Goal: Task Accomplishment & Management: Manage account settings

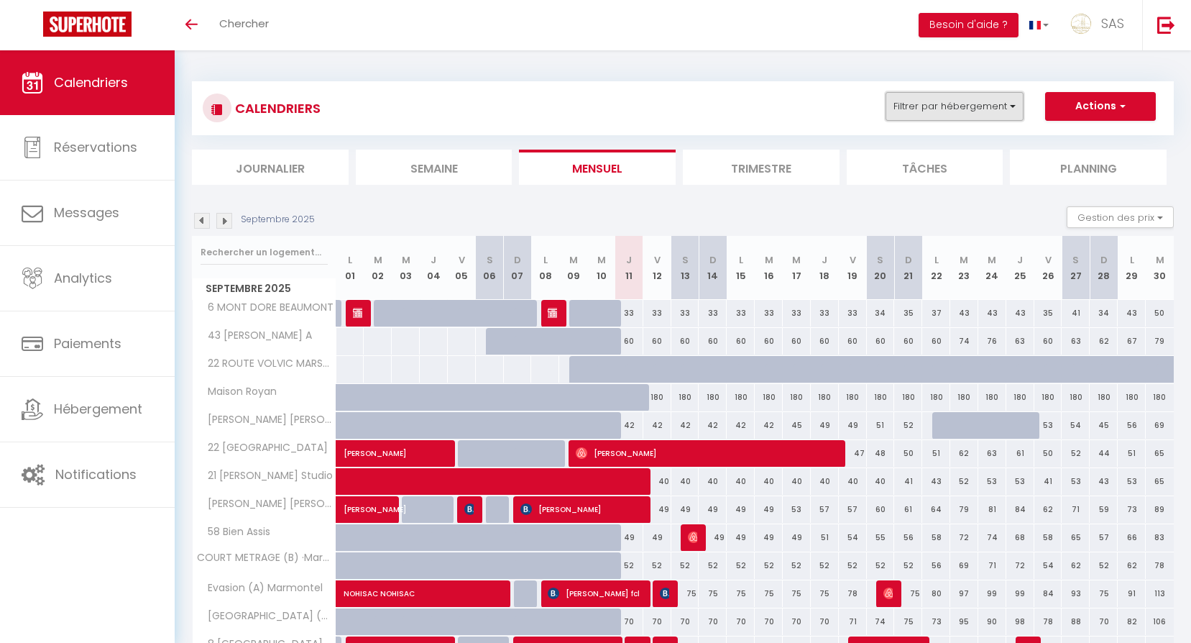
click at [1003, 115] on button "Filtrer par hébergement" at bounding box center [954, 106] width 138 height 29
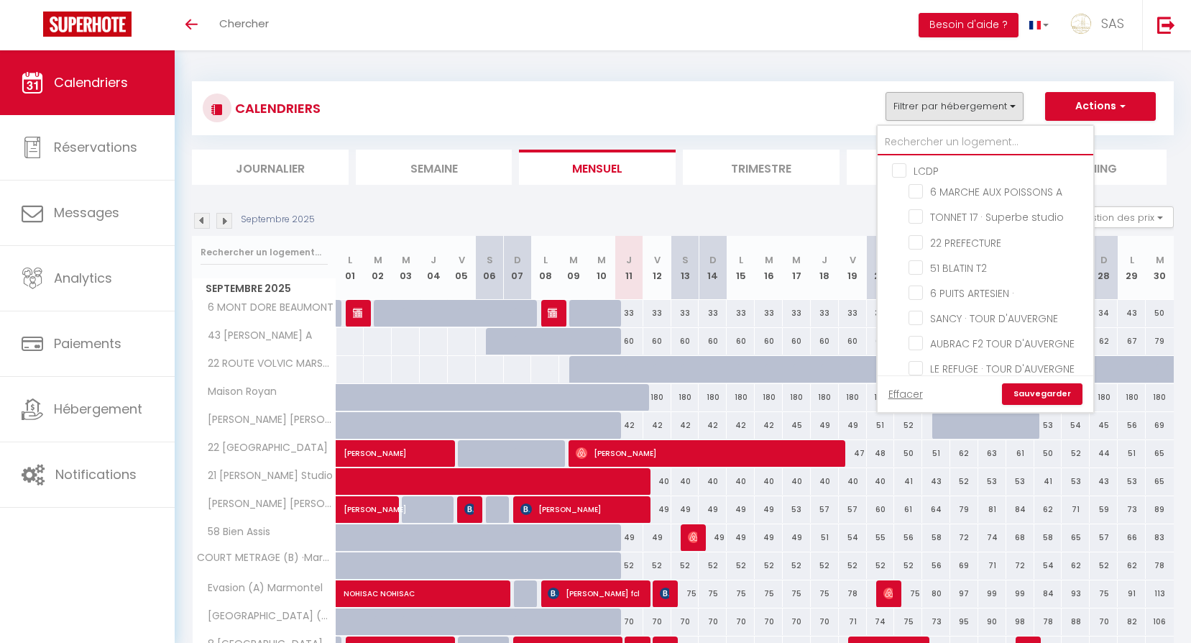
click at [966, 144] on input "text" at bounding box center [986, 142] width 216 height 26
type input "3"
checkbox input "false"
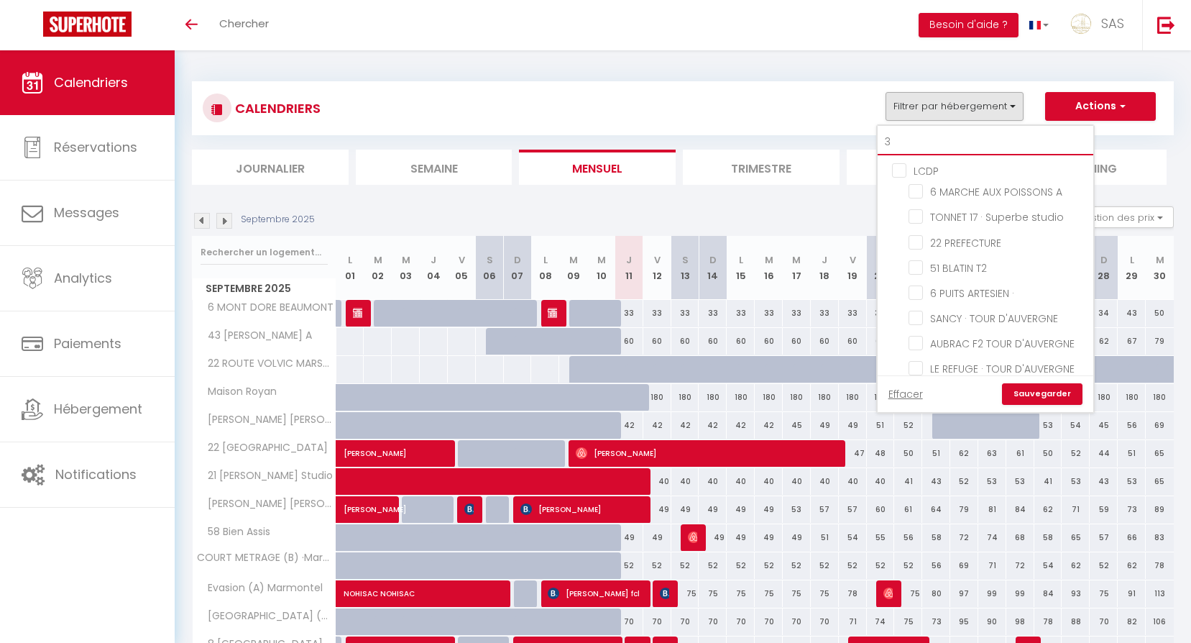
checkbox input "false"
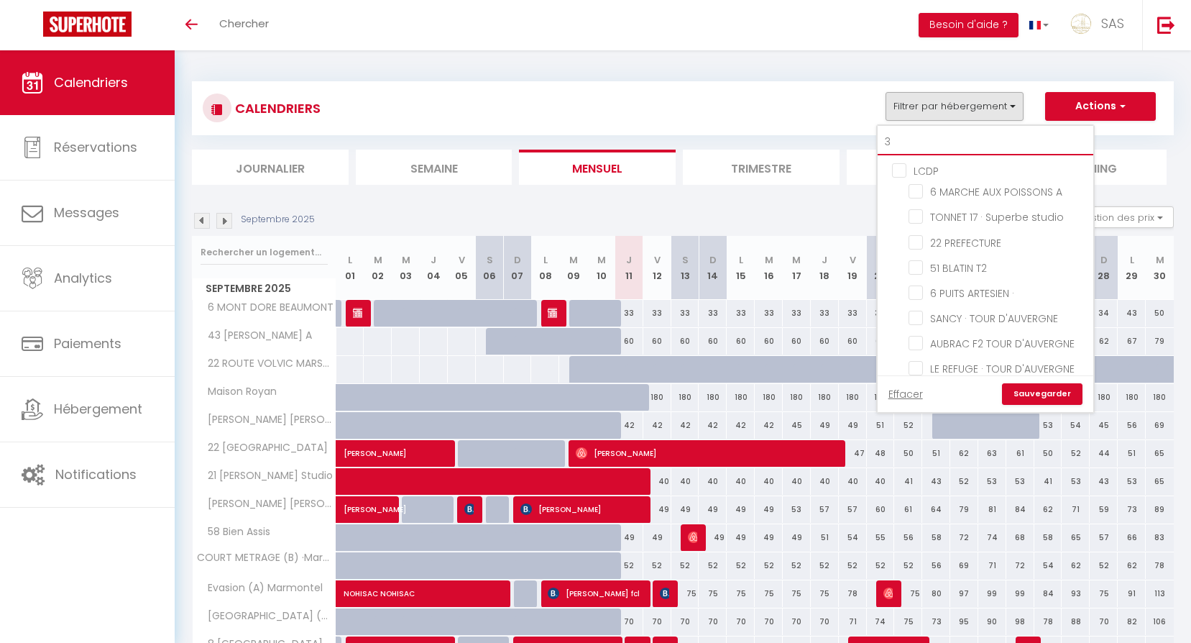
checkbox input "false"
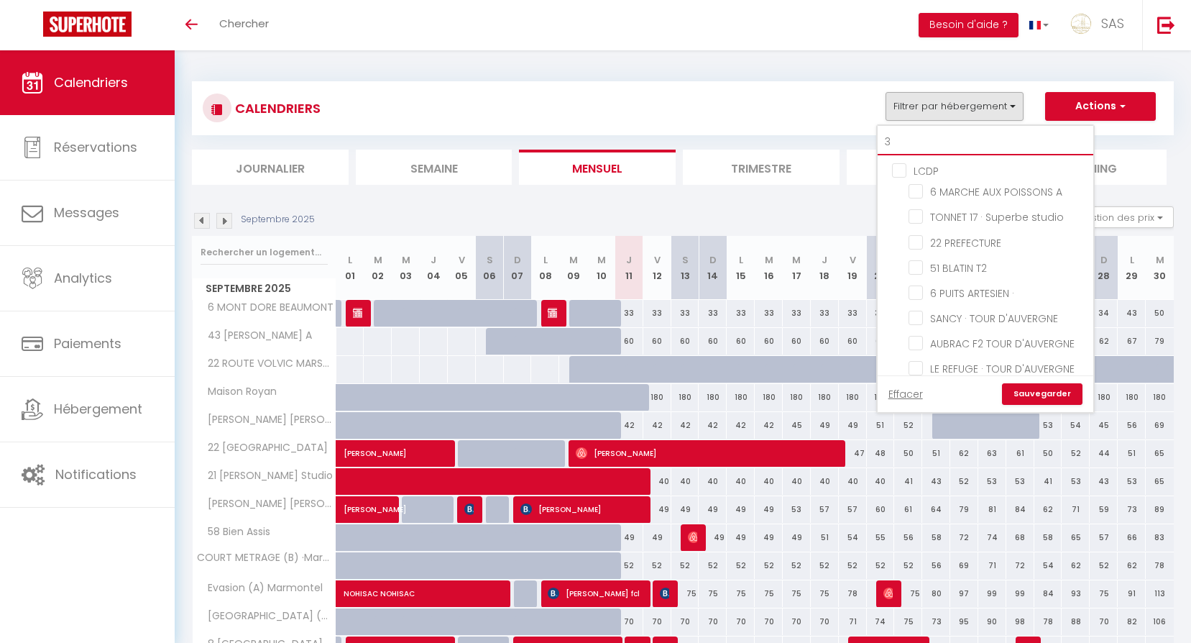
checkbox input "false"
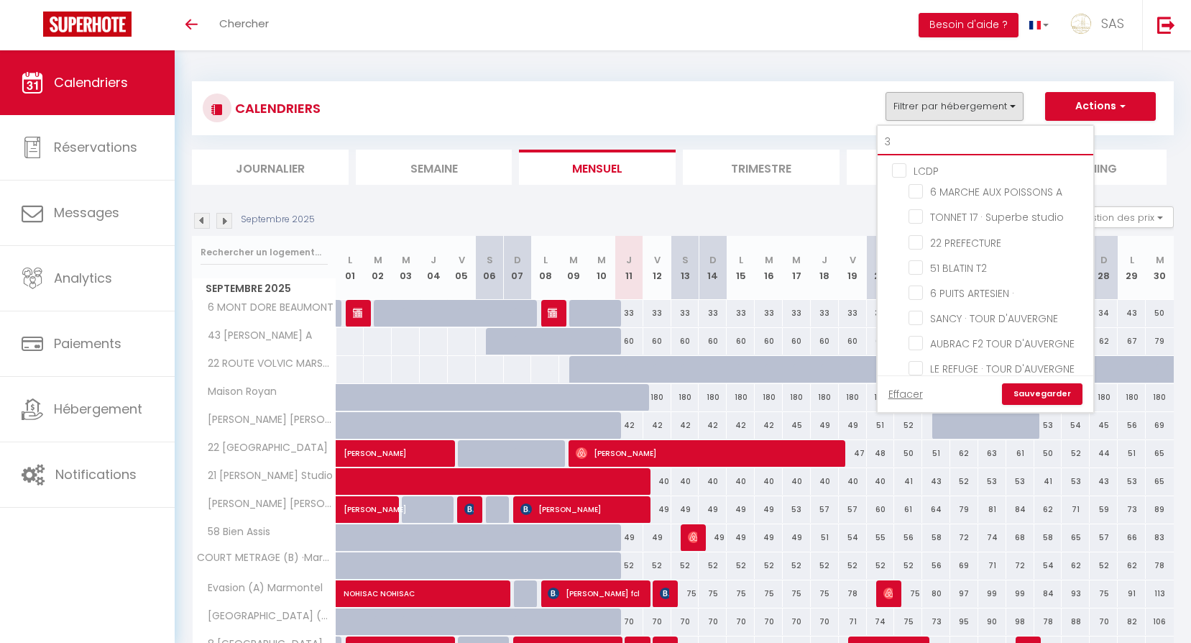
checkbox input "false"
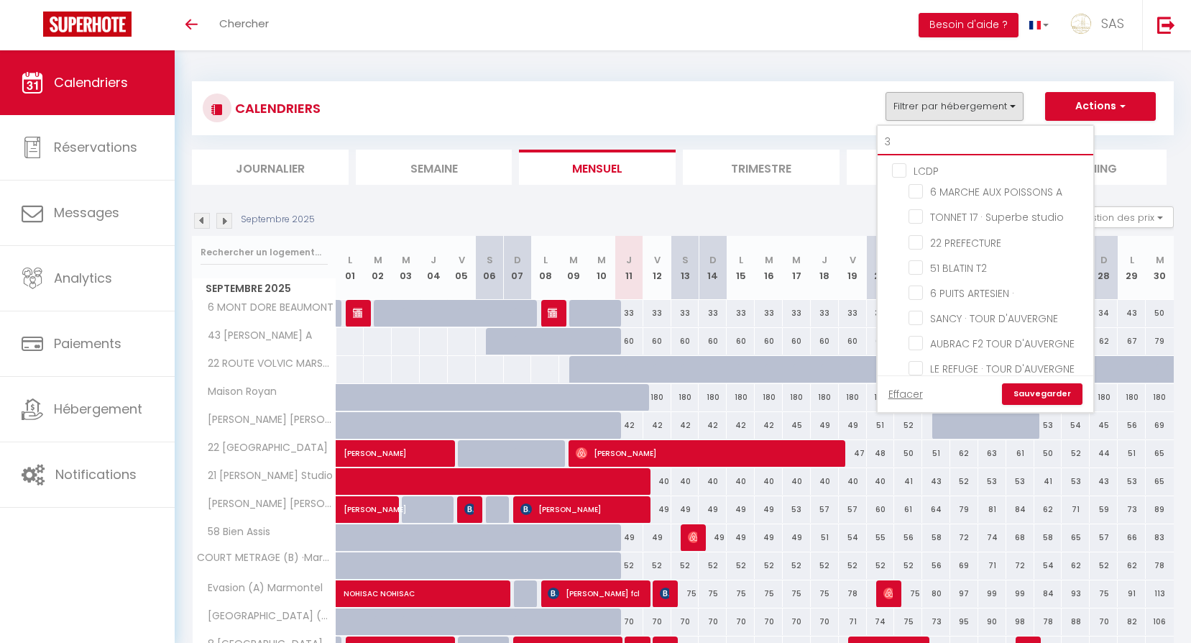
checkbox input "false"
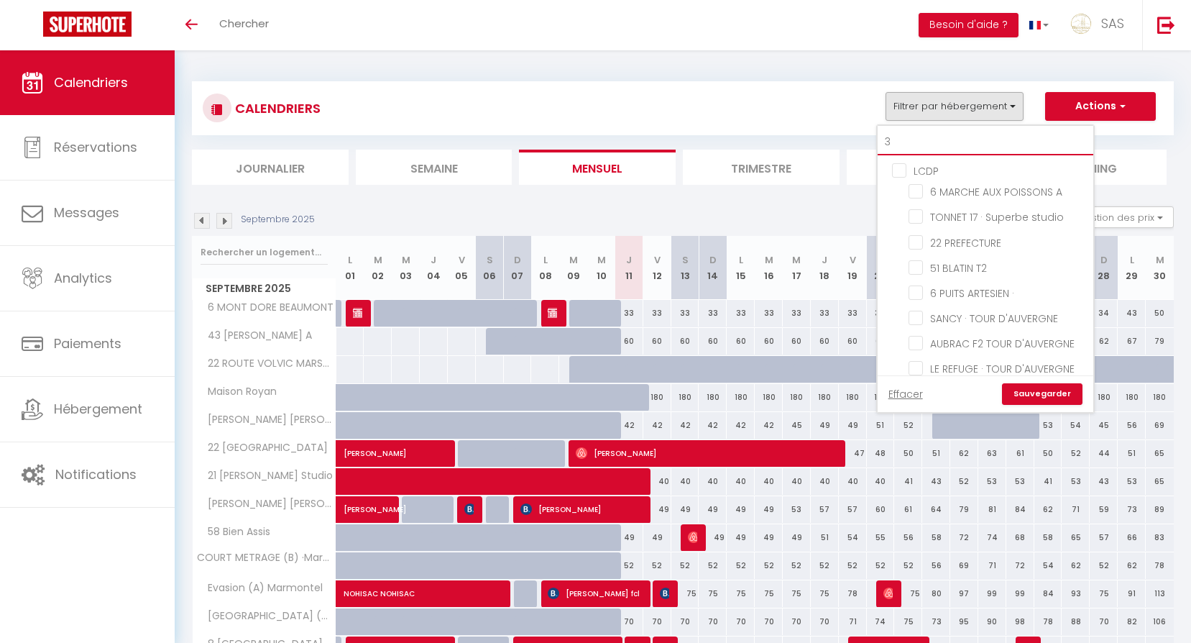
checkbox input "false"
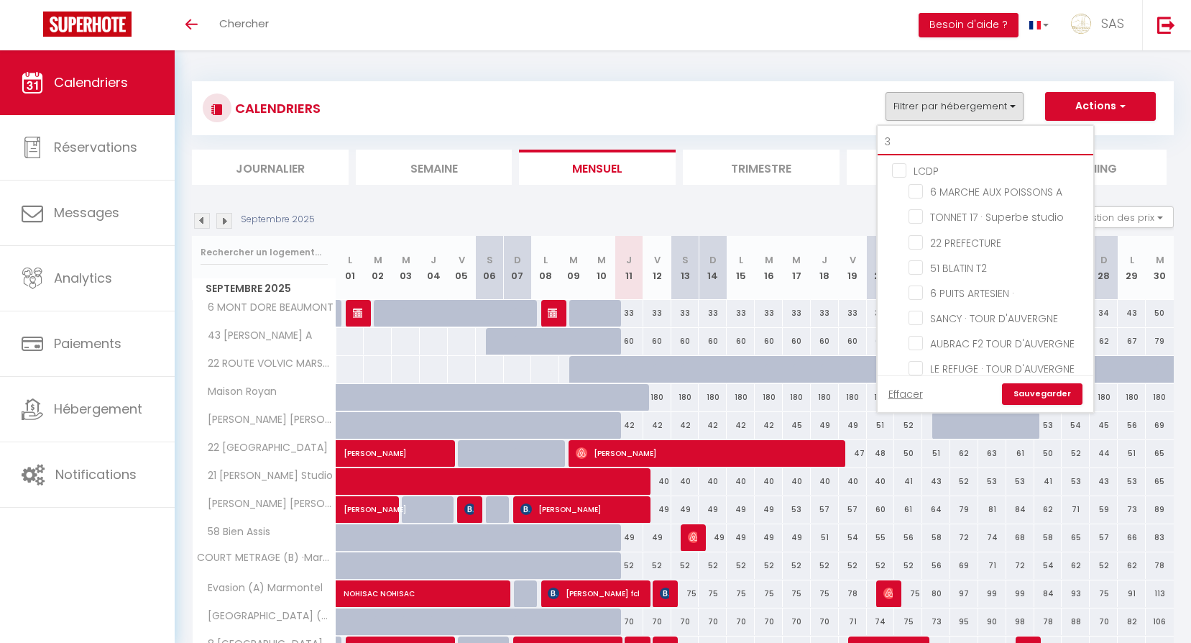
checkbox input "false"
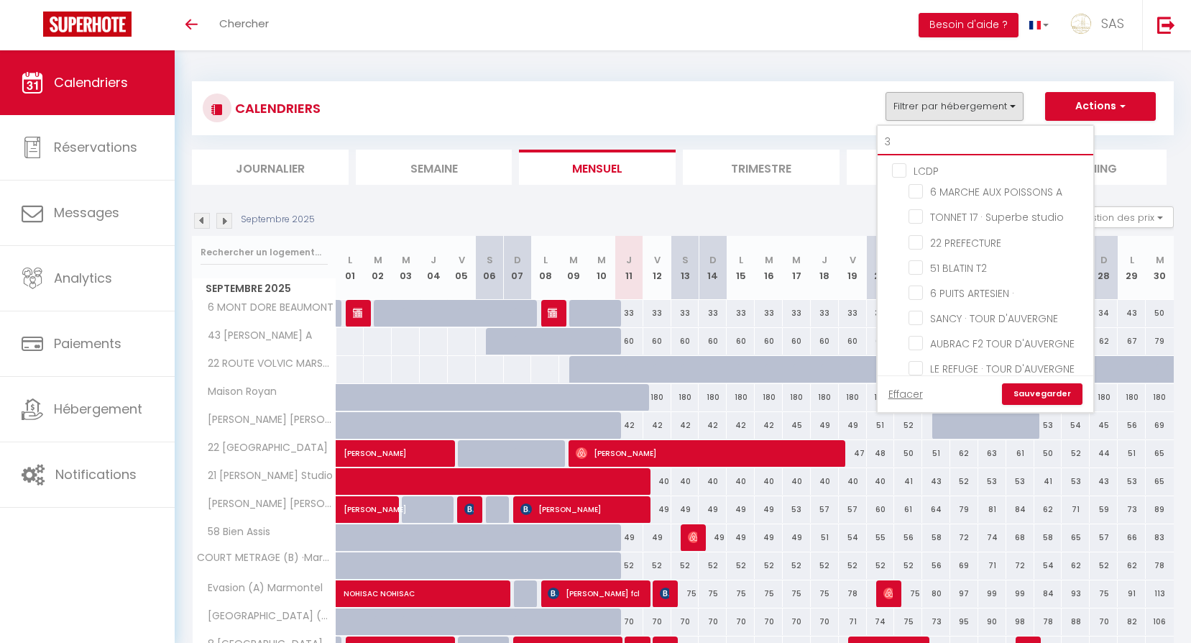
type input "35"
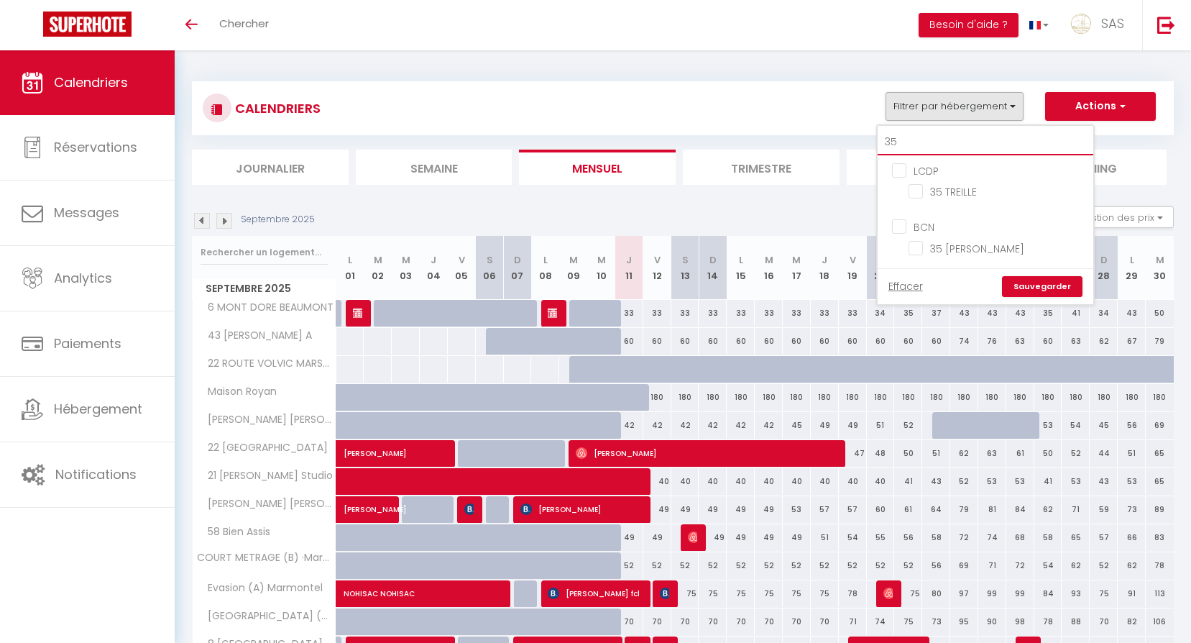
checkbox input "false"
type input "35"
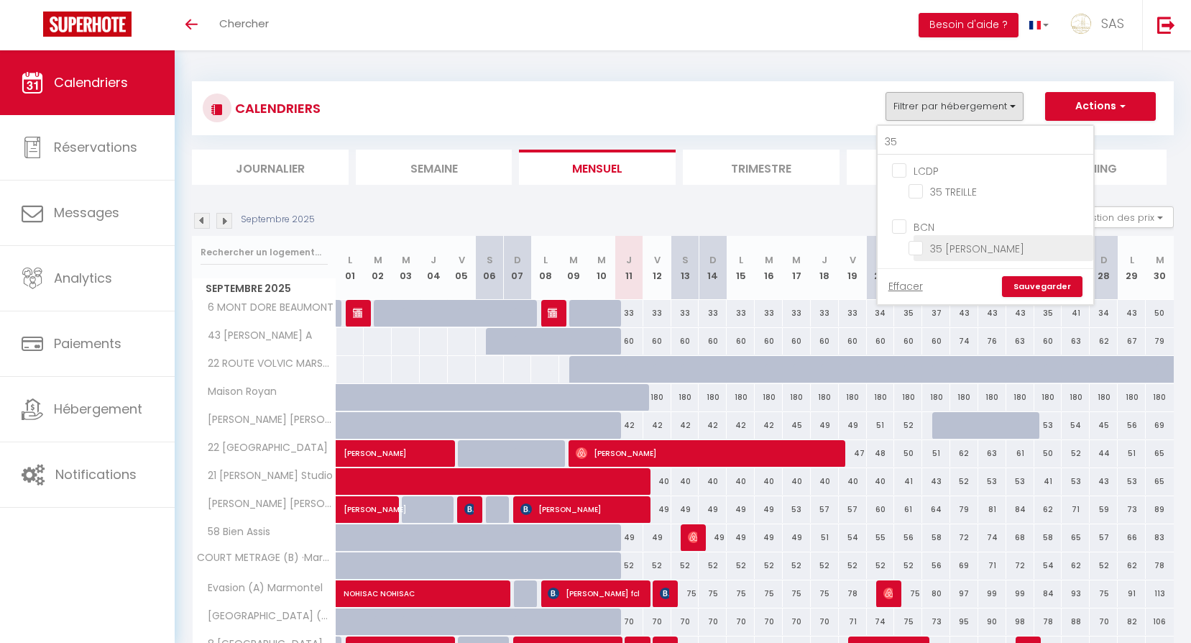
click at [968, 252] on input "35 [PERSON_NAME]" at bounding box center [998, 246] width 180 height 14
checkbox input "true"
checkbox input "false"
click at [1026, 292] on link "Sauvegarder" at bounding box center [1042, 287] width 80 height 22
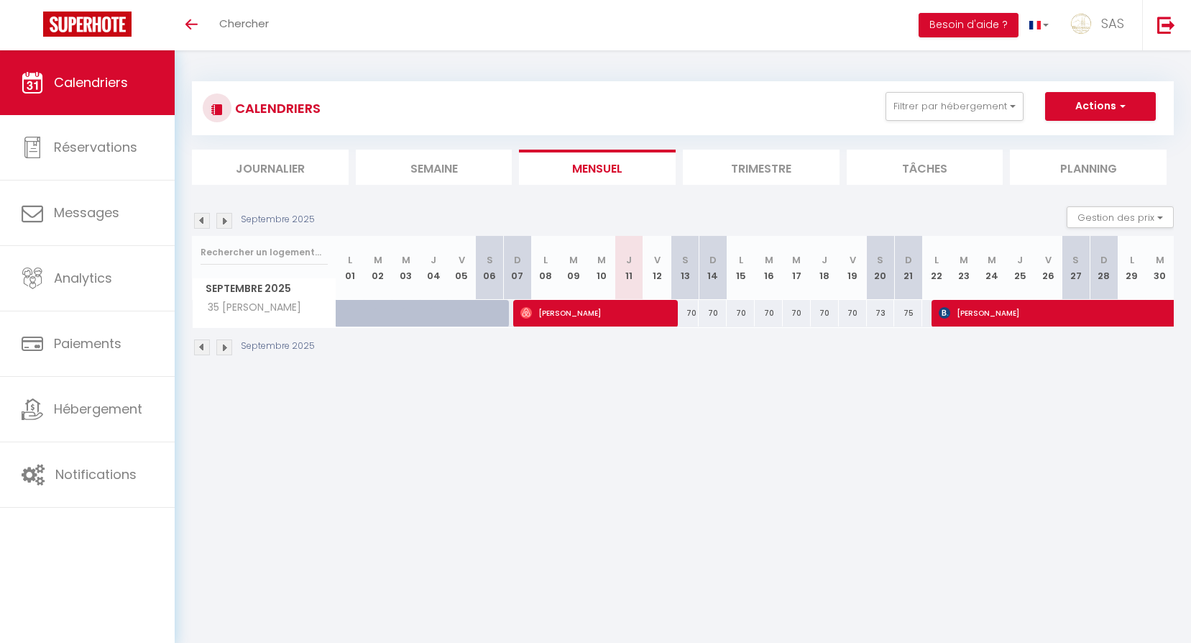
click at [226, 213] on img at bounding box center [224, 221] width 16 height 16
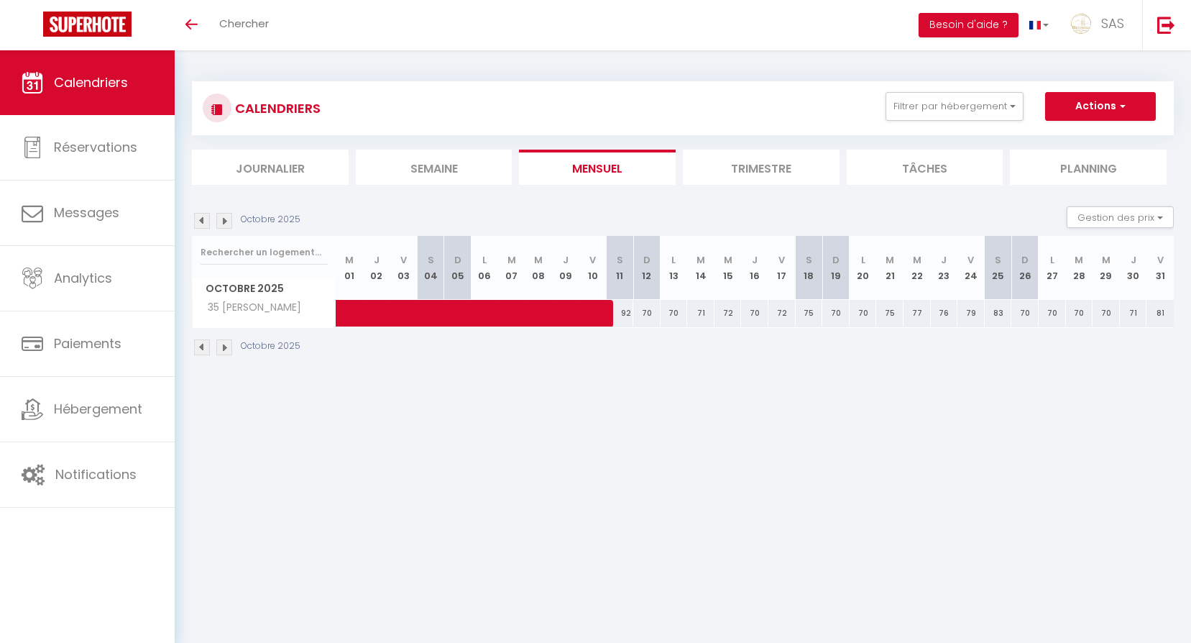
click at [195, 223] on img at bounding box center [202, 221] width 16 height 16
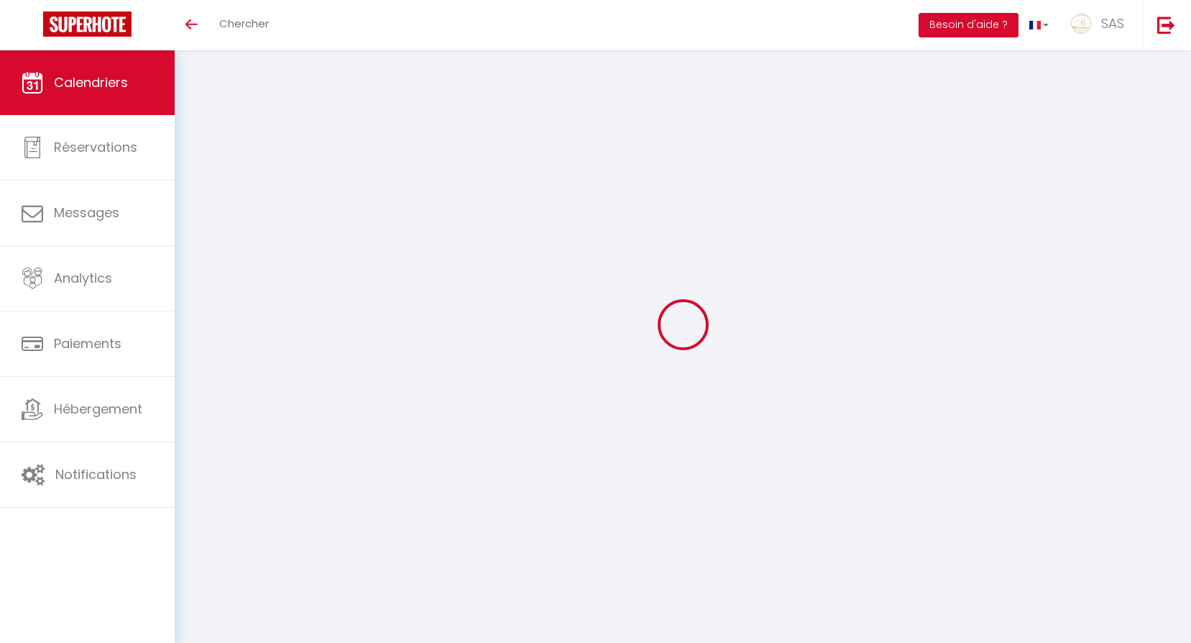
select select
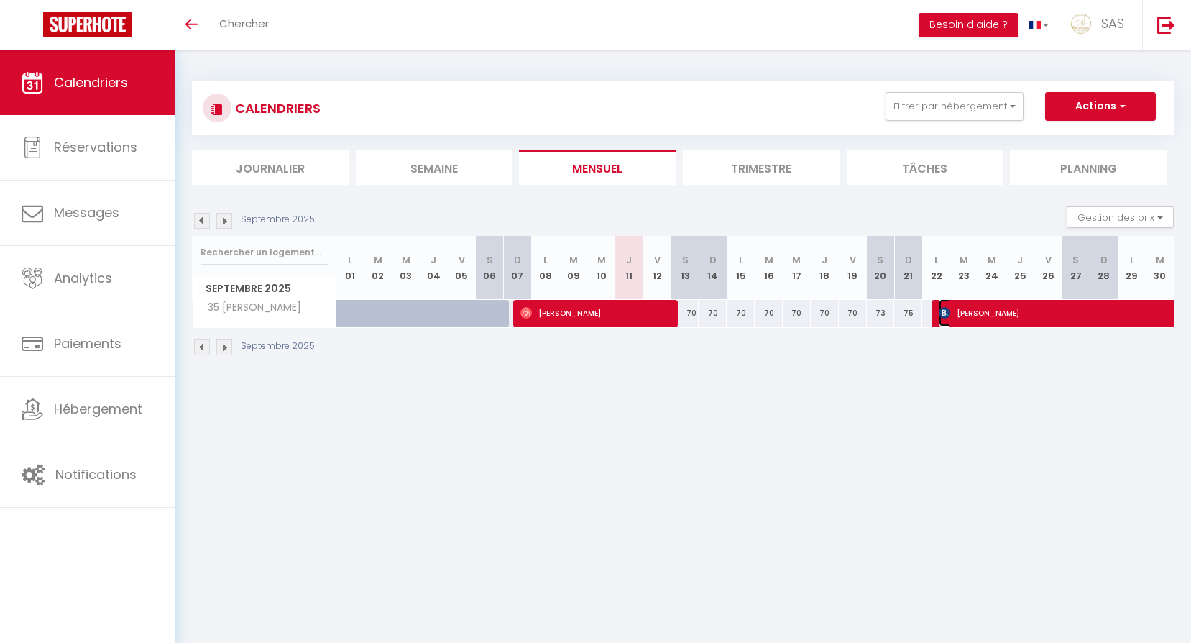
select select "OK"
select select "KO"
select select "0"
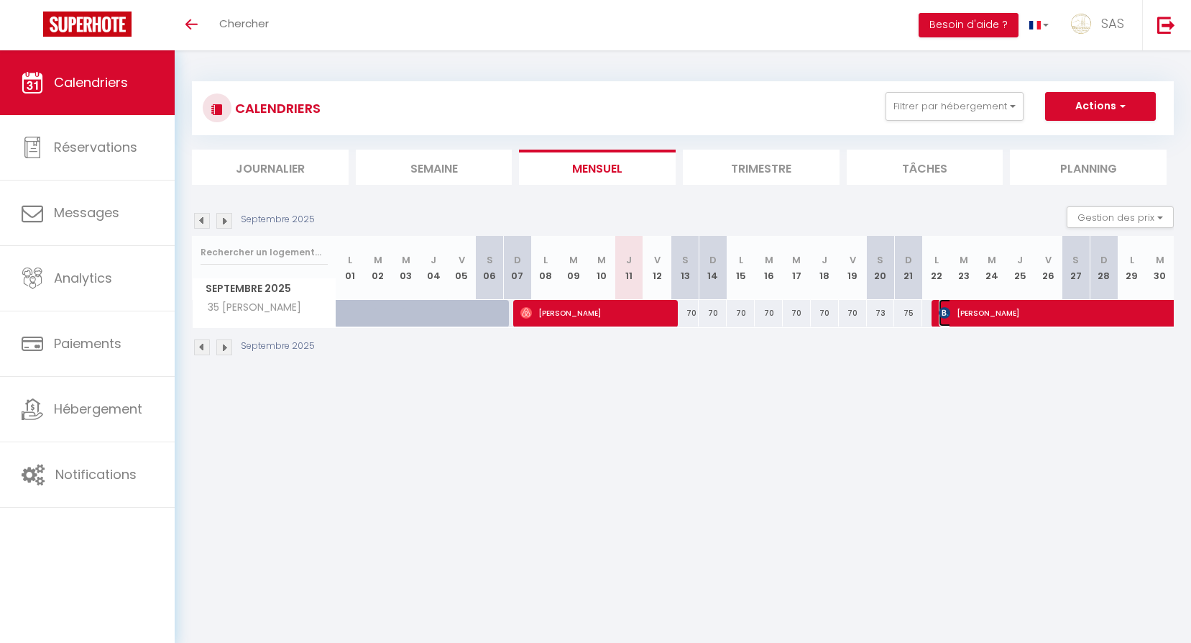
select select "1"
select select
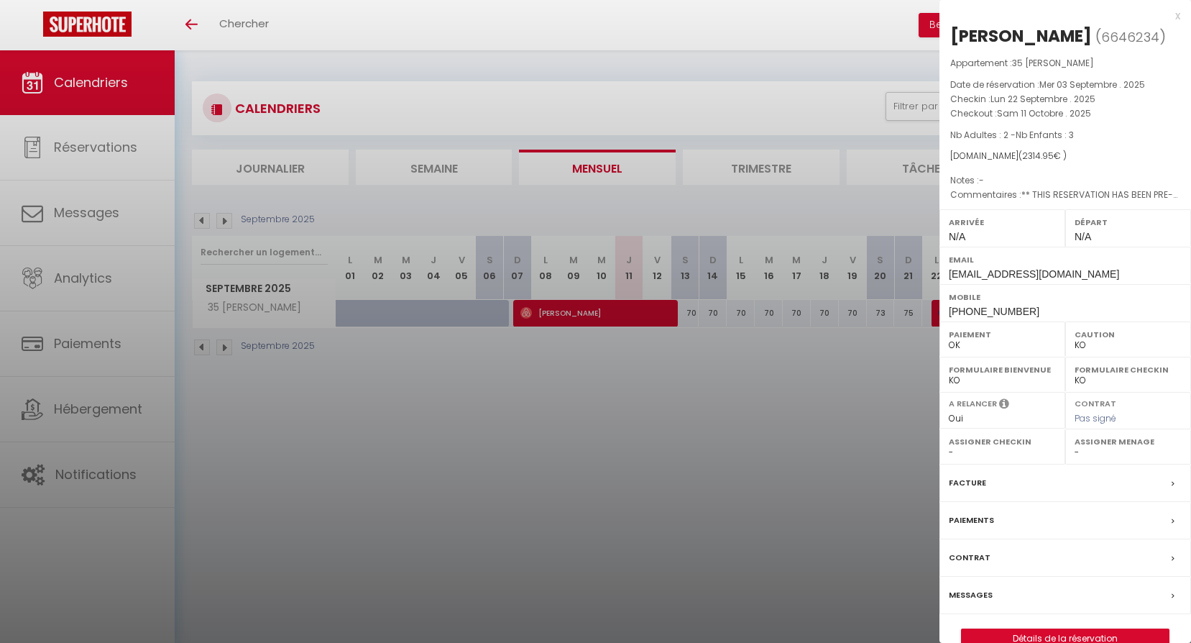
click at [670, 231] on div at bounding box center [595, 321] width 1191 height 643
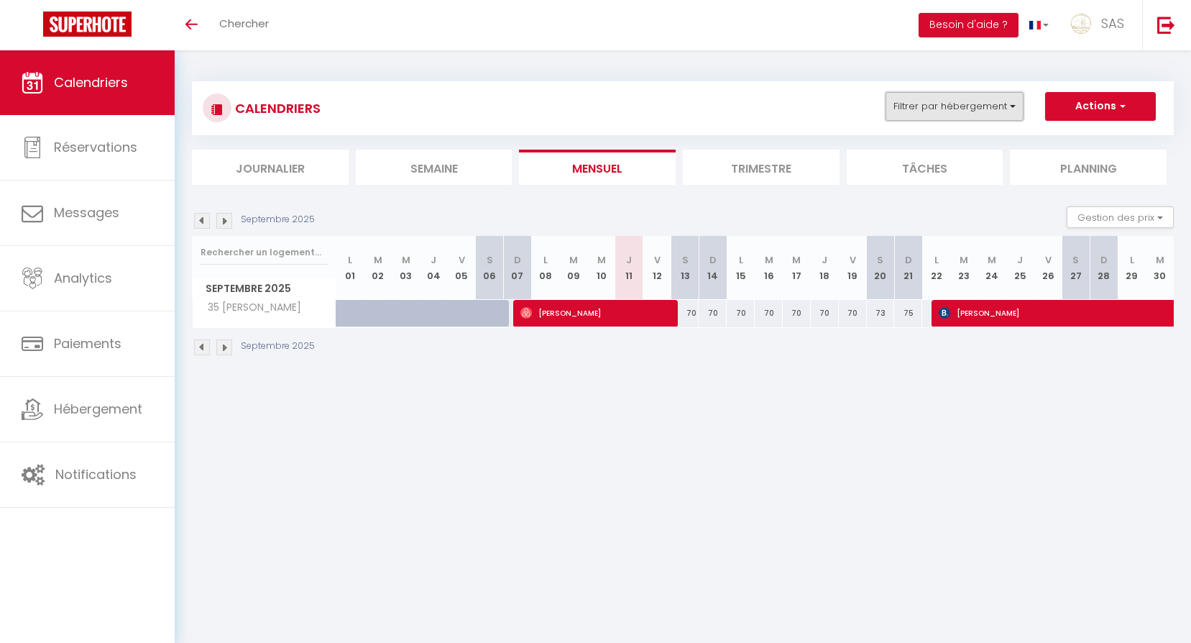
click at [929, 106] on button "Filtrer par hébergement" at bounding box center [954, 106] width 138 height 29
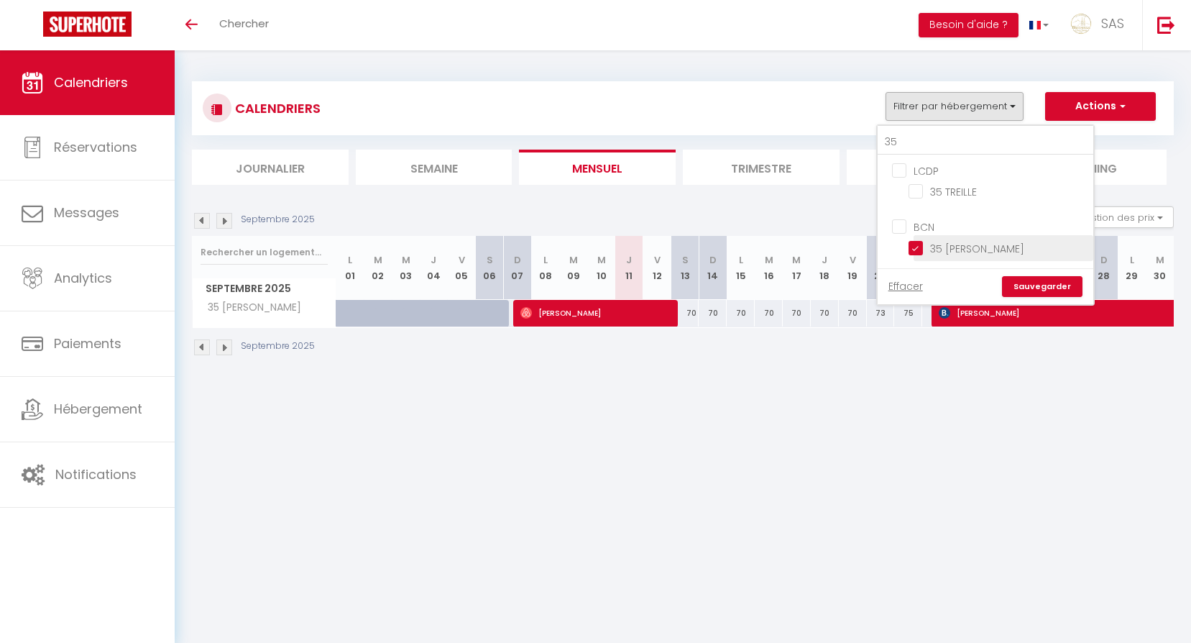
click at [959, 257] on li "35 [PERSON_NAME]" at bounding box center [1003, 247] width 180 height 25
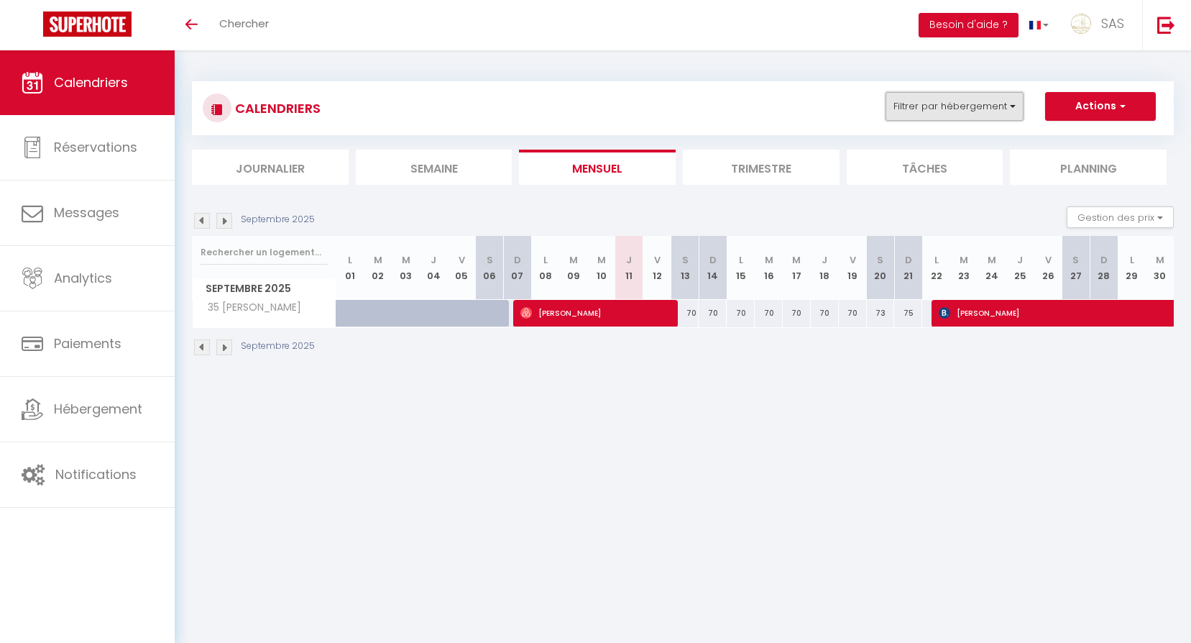
click at [947, 113] on button "Filtrer par hébergement" at bounding box center [954, 106] width 138 height 29
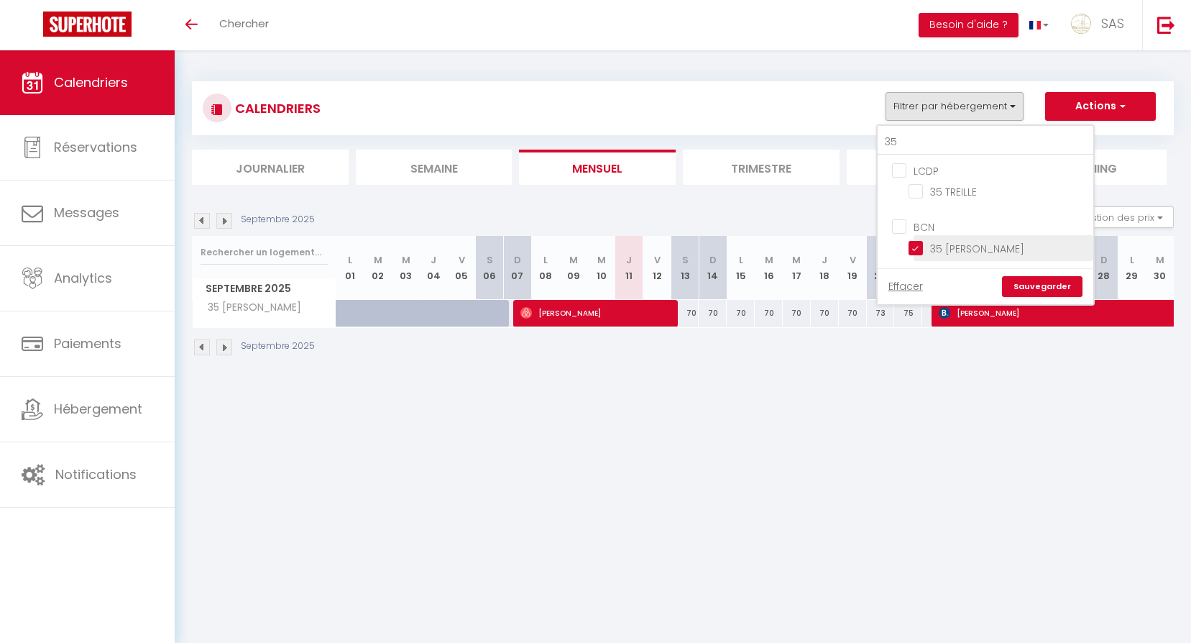
click at [1001, 254] on input "35 [PERSON_NAME]" at bounding box center [998, 246] width 180 height 14
checkbox input "false"
click at [1031, 284] on link "Sauvegarder" at bounding box center [1042, 287] width 80 height 22
